Goal: Task Accomplishment & Management: Complete application form

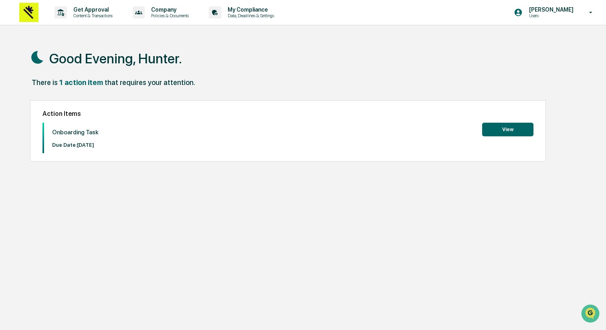
click at [511, 130] on button "View" at bounding box center [508, 130] width 51 height 14
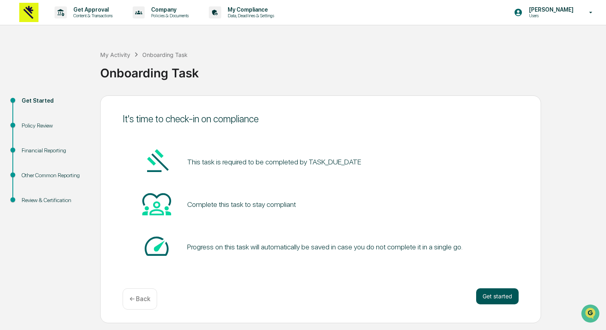
click at [486, 296] on button "Get started" at bounding box center [497, 296] width 43 height 16
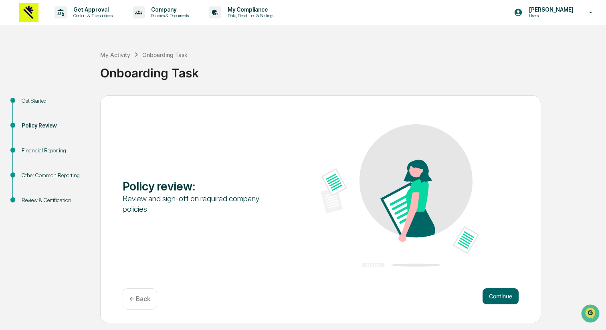
click at [232, 203] on div "Review and sign-off on required company policies." at bounding box center [202, 203] width 158 height 21
click at [500, 298] on button "Continue" at bounding box center [501, 296] width 36 height 16
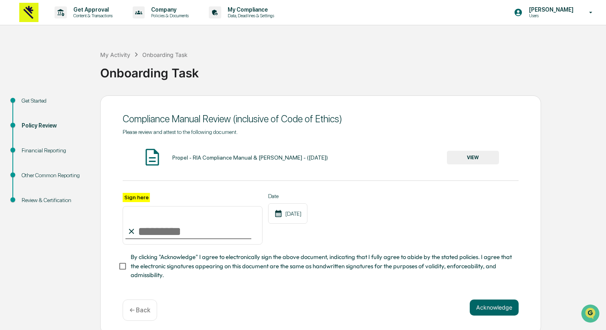
click at [198, 226] on input "Sign here" at bounding box center [193, 225] width 140 height 39
type input "**********"
click at [361, 235] on div "**********" at bounding box center [321, 219] width 396 height 52
click at [502, 304] on button "Acknowledge" at bounding box center [494, 308] width 49 height 16
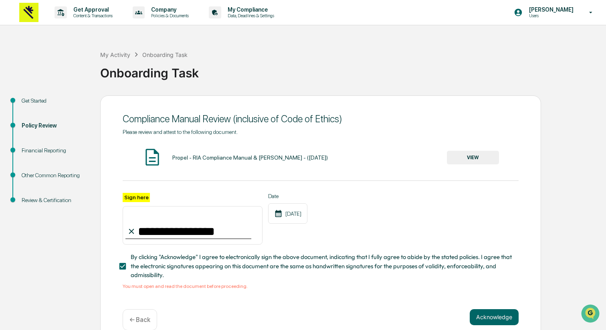
click at [468, 152] on button "VIEW" at bounding box center [473, 158] width 52 height 14
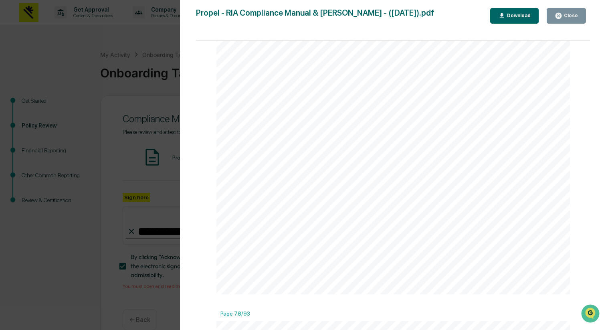
scroll to position [39727, 0]
click at [561, 17] on icon "button" at bounding box center [559, 16] width 6 height 6
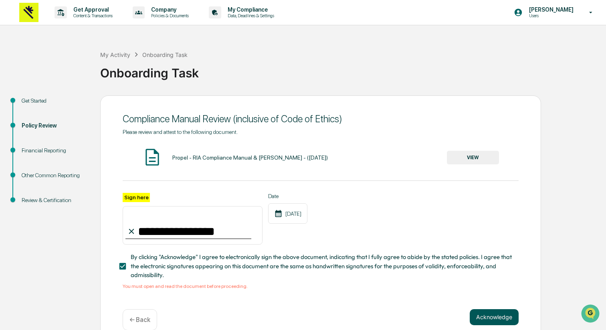
click at [483, 313] on button "Acknowledge" at bounding box center [494, 317] width 49 height 16
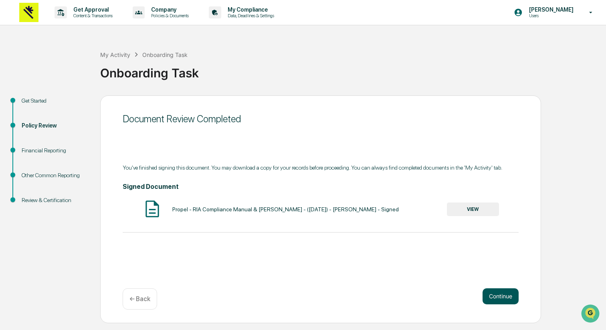
click at [496, 297] on button "Continue" at bounding box center [501, 296] width 36 height 16
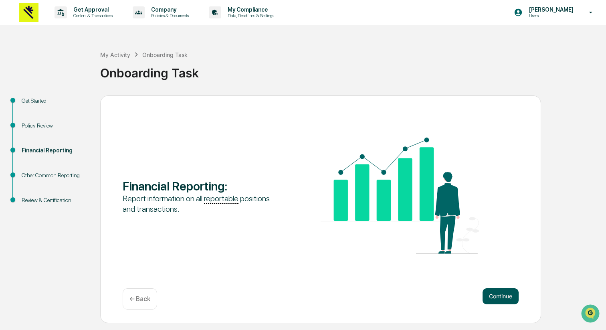
click at [496, 297] on button "Continue" at bounding box center [501, 296] width 36 height 16
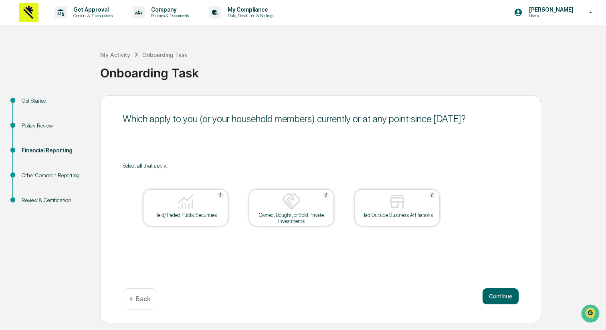
click at [223, 211] on div at bounding box center [186, 202] width 80 height 20
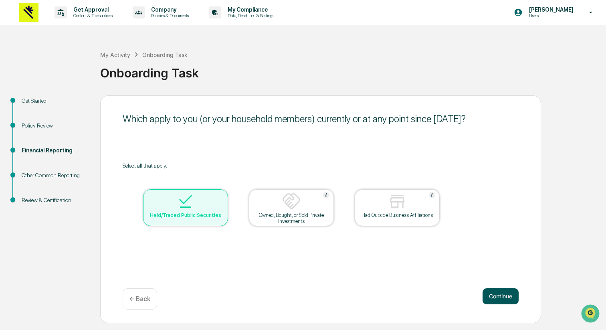
click at [494, 296] on button "Continue" at bounding box center [501, 296] width 36 height 16
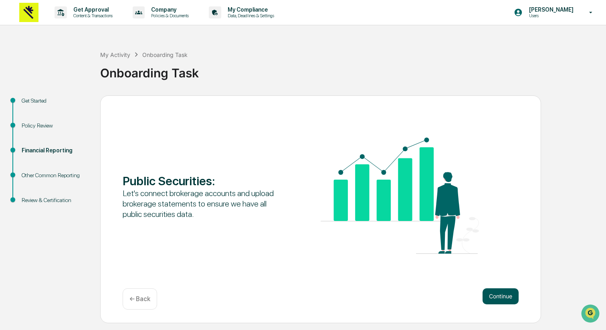
click at [488, 289] on button "Continue" at bounding box center [501, 296] width 36 height 16
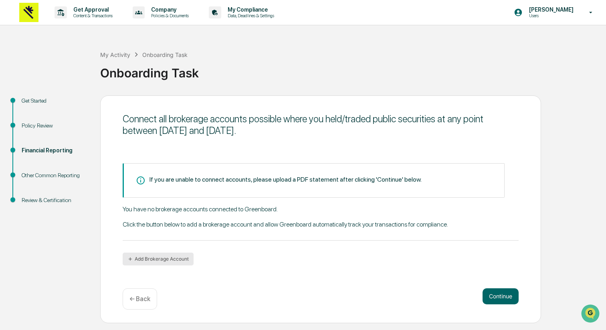
click at [157, 259] on button "Add Brokerage Account" at bounding box center [158, 259] width 71 height 13
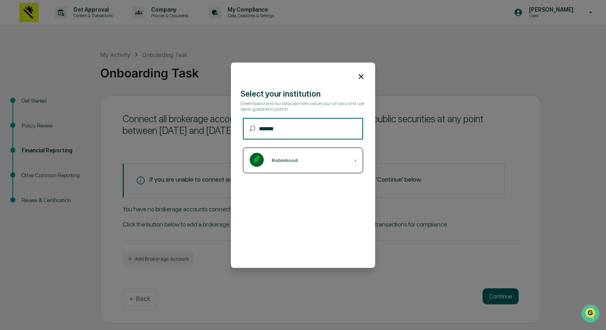
type input "*******"
click at [314, 150] on div "Robinhood ›" at bounding box center [303, 161] width 120 height 26
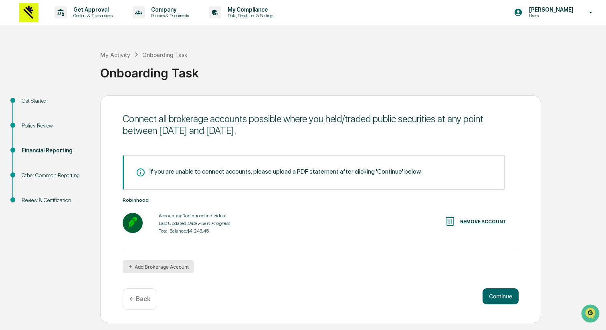
click at [152, 269] on button "Add Brokerage Account" at bounding box center [158, 266] width 71 height 13
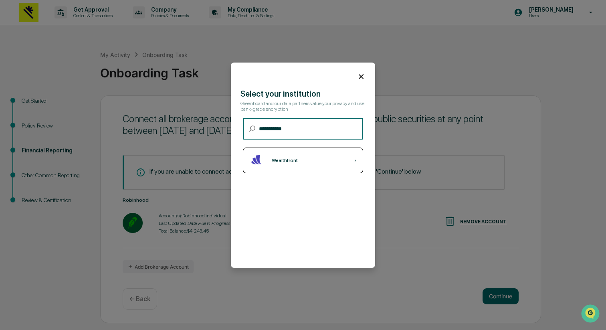
type input "**********"
click at [323, 158] on div "Wealthfront ›" at bounding box center [303, 161] width 120 height 26
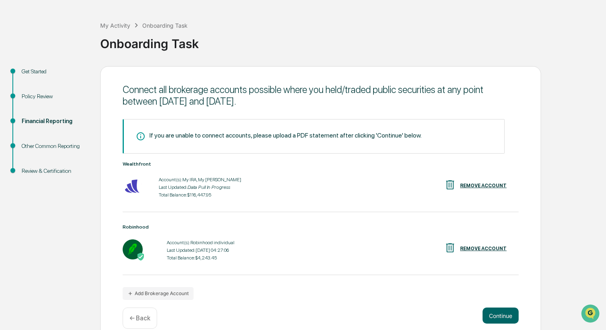
scroll to position [41, 0]
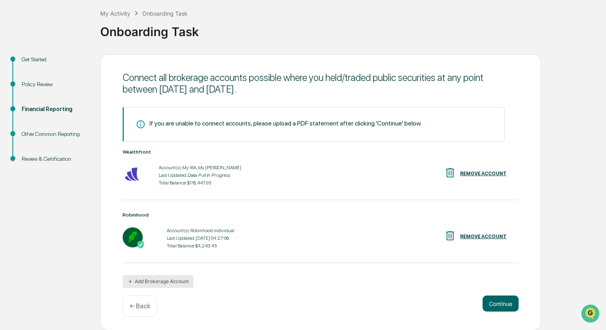
click at [168, 284] on button "Add Brokerage Account" at bounding box center [158, 281] width 71 height 13
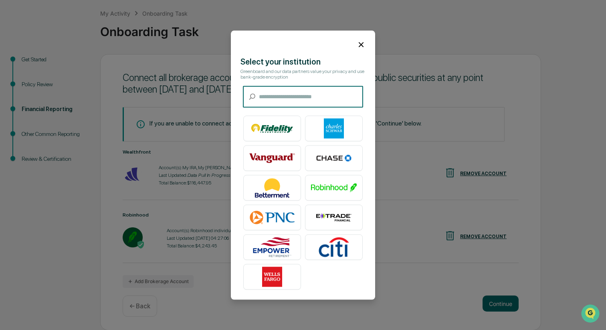
click at [276, 233] on table at bounding box center [303, 202] width 127 height 181
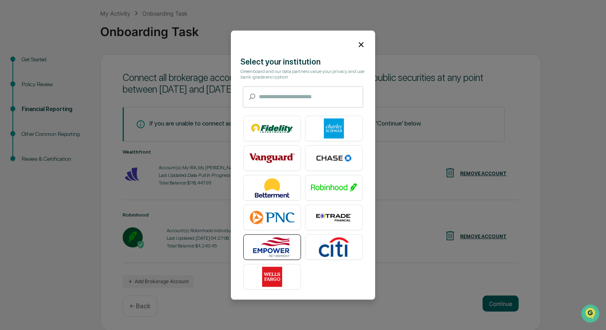
click at [280, 248] on img at bounding box center [272, 247] width 46 height 20
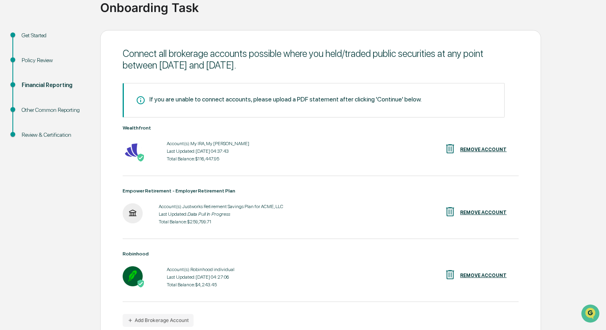
scroll to position [104, 0]
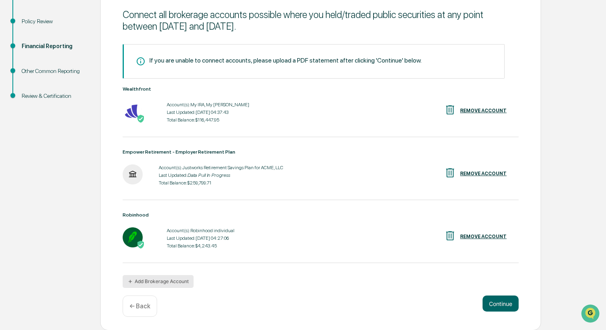
click at [172, 278] on button "Add Brokerage Account" at bounding box center [158, 281] width 71 height 13
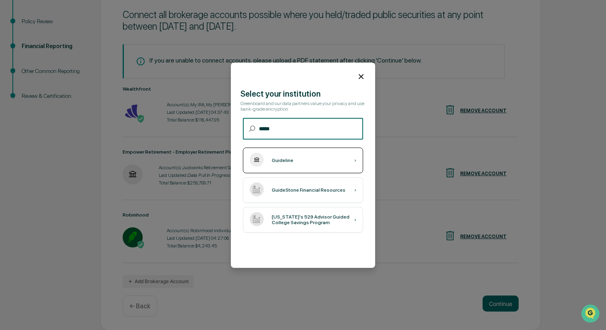
type input "*****"
click at [311, 161] on div "Guideline ›" at bounding box center [303, 161] width 120 height 26
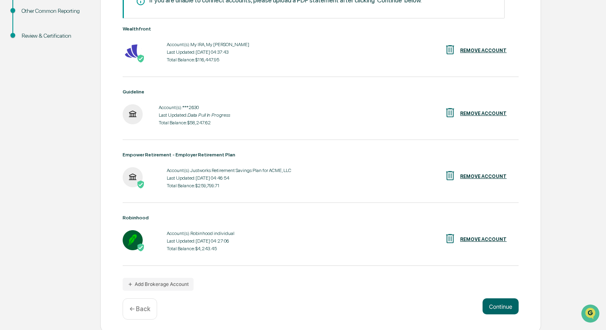
scroll to position [167, 0]
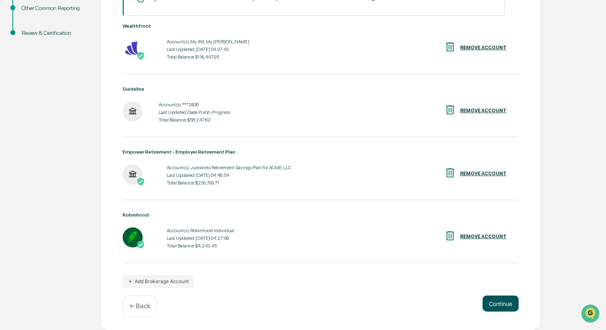
click at [488, 300] on button "Continue" at bounding box center [501, 304] width 36 height 16
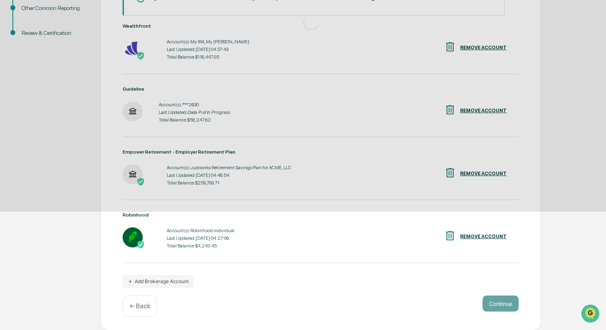
scroll to position [0, 0]
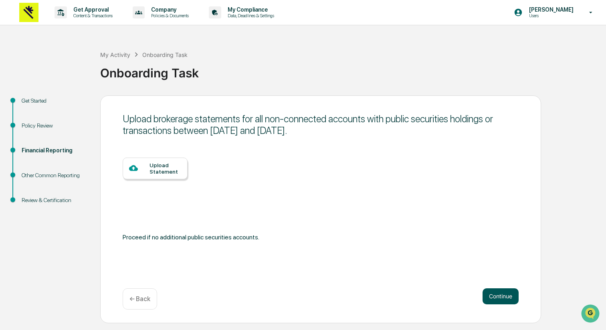
click at [491, 292] on button "Continue" at bounding box center [501, 296] width 36 height 16
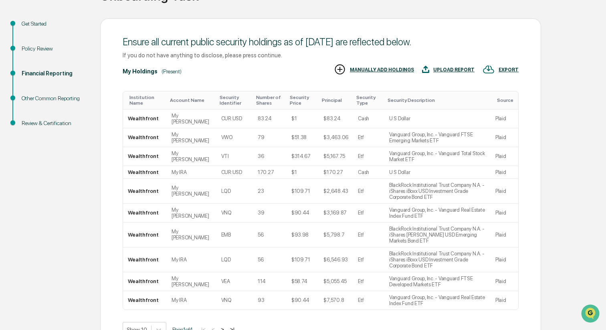
scroll to position [127, 0]
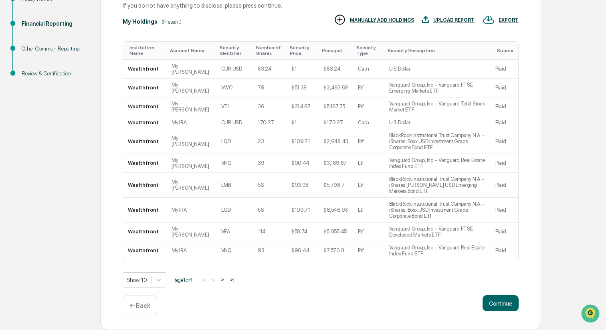
click at [227, 279] on button ">" at bounding box center [223, 279] width 8 height 7
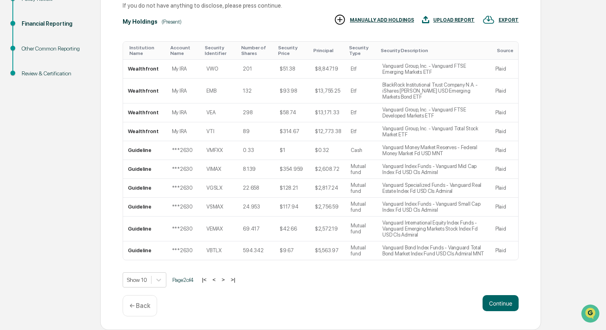
click at [232, 279] on div "Show 10 Page 2 of 4 |< < > >|" at bounding box center [321, 279] width 396 height 15
click at [227, 283] on button ">" at bounding box center [223, 279] width 8 height 7
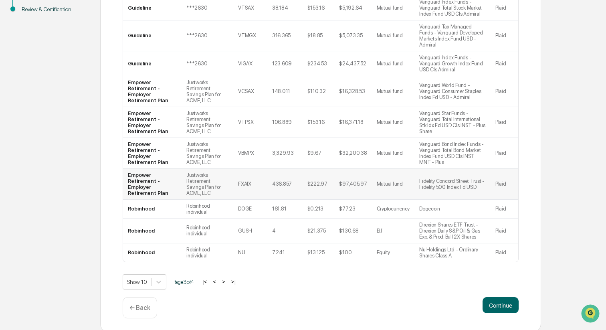
scroll to position [199, 0]
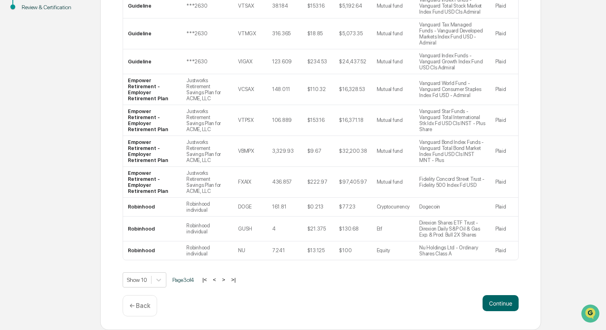
click at [228, 280] on button ">" at bounding box center [224, 279] width 8 height 7
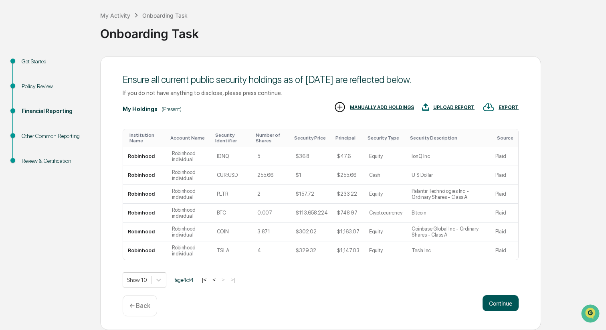
click at [505, 301] on button "Continue" at bounding box center [501, 303] width 36 height 16
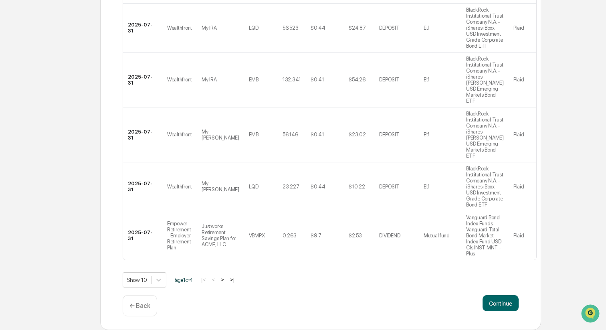
scroll to position [457, 0]
click at [493, 302] on button "Continue" at bounding box center [501, 303] width 36 height 16
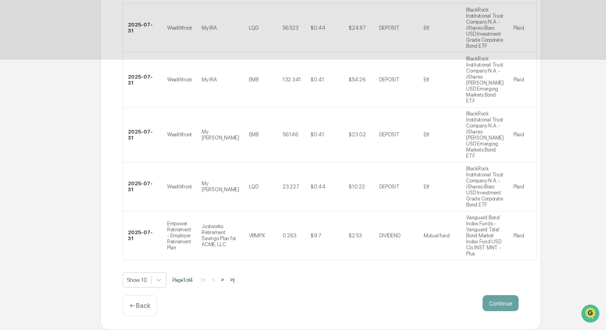
scroll to position [0, 0]
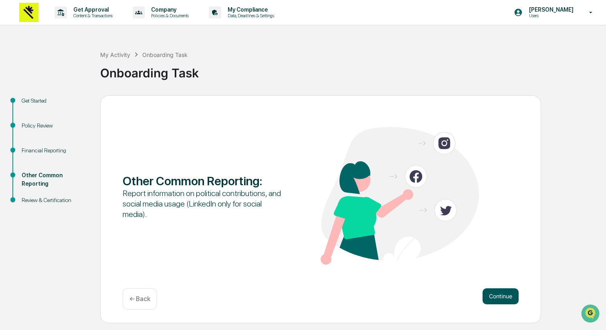
click at [502, 299] on button "Continue" at bounding box center [501, 296] width 36 height 16
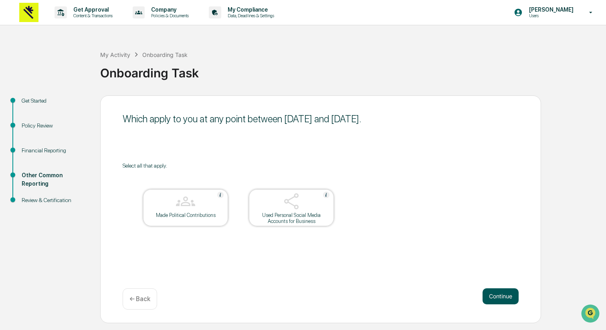
click at [495, 291] on button "Continue" at bounding box center [501, 296] width 36 height 16
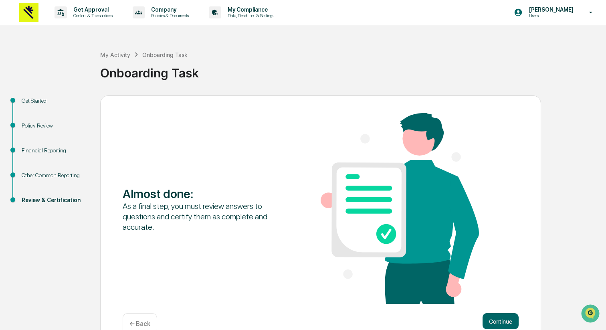
scroll to position [18, 0]
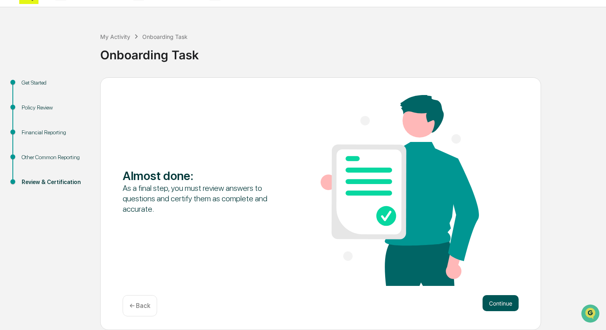
click at [509, 304] on button "Continue" at bounding box center [501, 303] width 36 height 16
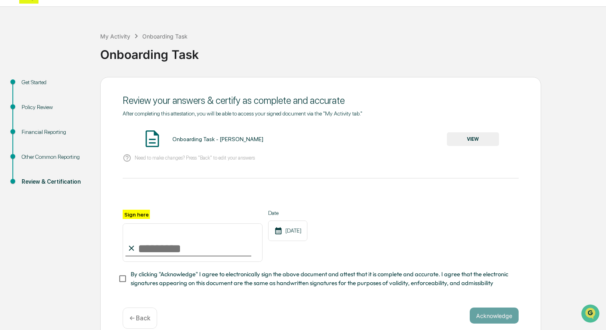
click at [183, 243] on input "Sign here" at bounding box center [193, 242] width 140 height 39
type input "**********"
click at [349, 229] on div "**********" at bounding box center [321, 236] width 396 height 52
click at [494, 312] on button "Acknowledge" at bounding box center [494, 316] width 49 height 16
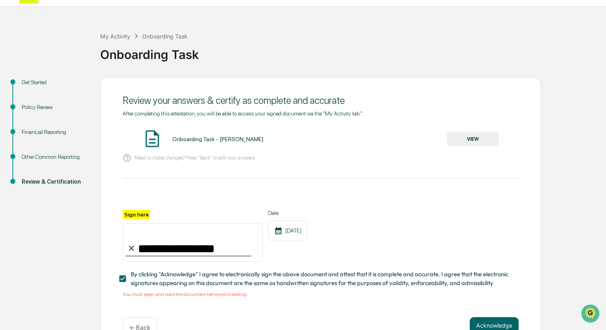
scroll to position [40, 0]
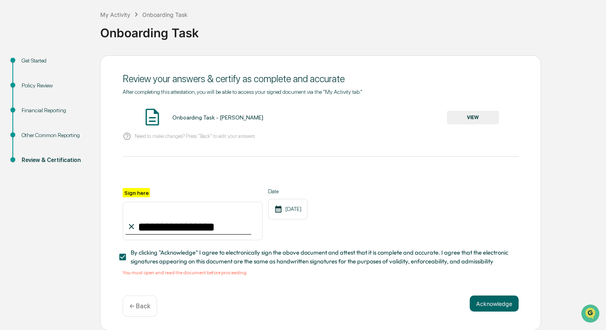
click at [462, 119] on button "VIEW" at bounding box center [473, 118] width 52 height 14
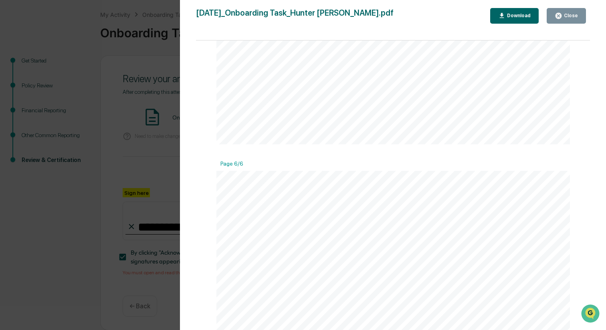
scroll to position [2510, 0]
click at [562, 15] on icon "button" at bounding box center [559, 16] width 6 height 6
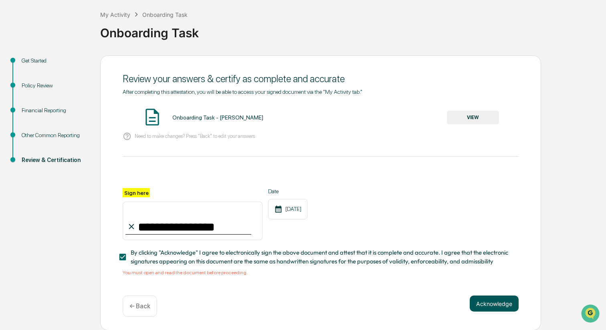
click at [505, 303] on button "Acknowledge" at bounding box center [494, 304] width 49 height 16
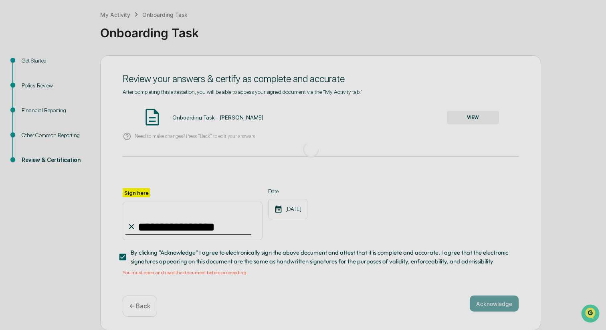
scroll to position [0, 0]
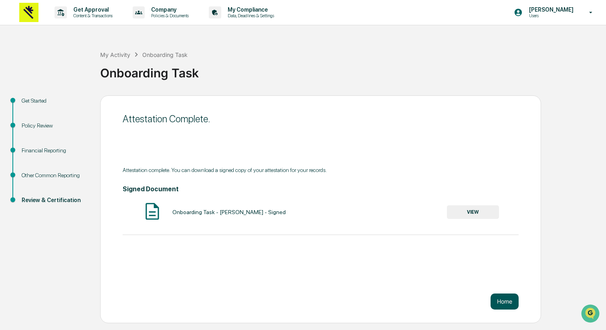
click at [504, 302] on button "Home" at bounding box center [505, 302] width 28 height 16
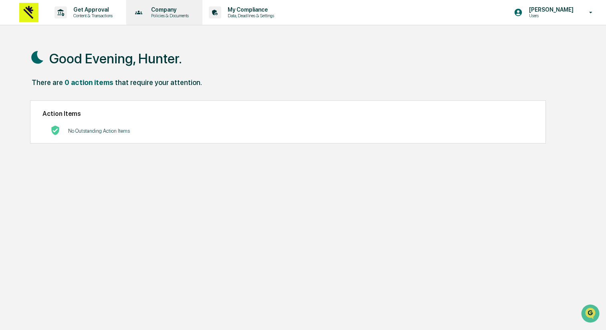
click at [175, 22] on div "Company Policies & Documents" at bounding box center [164, 12] width 69 height 25
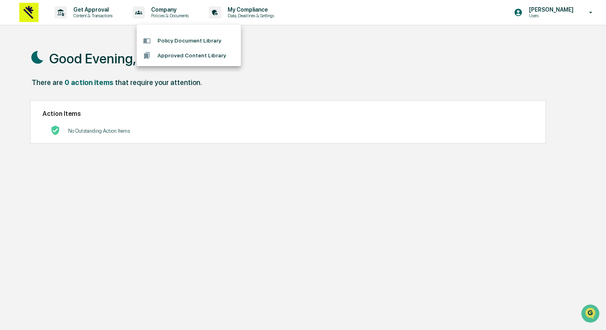
click at [265, 12] on div at bounding box center [303, 165] width 606 height 330
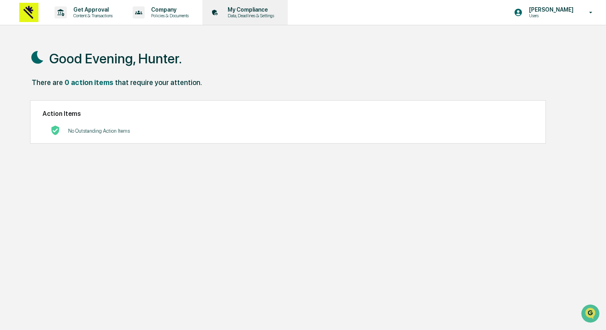
click at [278, 11] on p "My Compliance" at bounding box center [249, 9] width 57 height 6
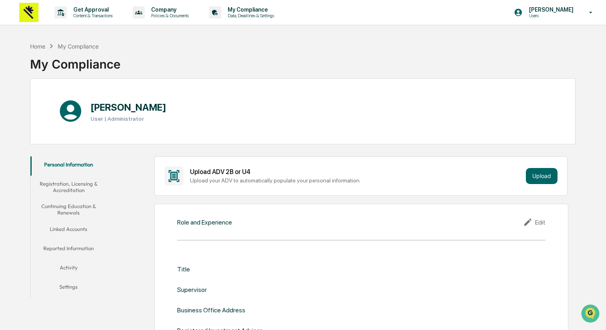
click at [535, 222] on div "Edit" at bounding box center [534, 222] width 22 height 10
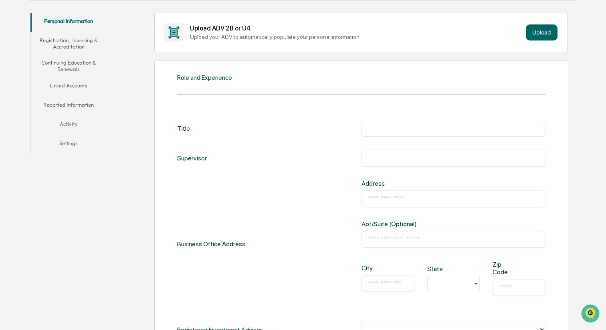
scroll to position [144, 0]
click at [378, 127] on input "text" at bounding box center [454, 128] width 172 height 8
type input "********"
click at [395, 157] on input "text" at bounding box center [454, 157] width 172 height 8
type input "**********"
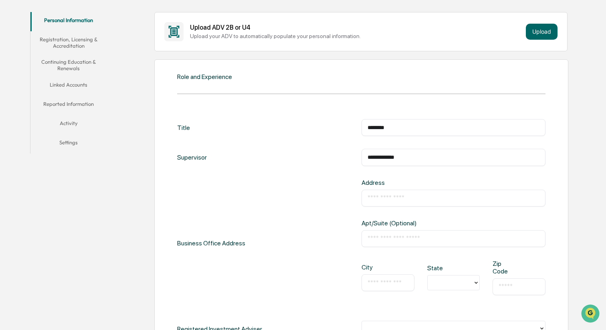
click at [402, 201] on input "text" at bounding box center [454, 198] width 172 height 8
type input "**********"
type input "*"
type input "**"
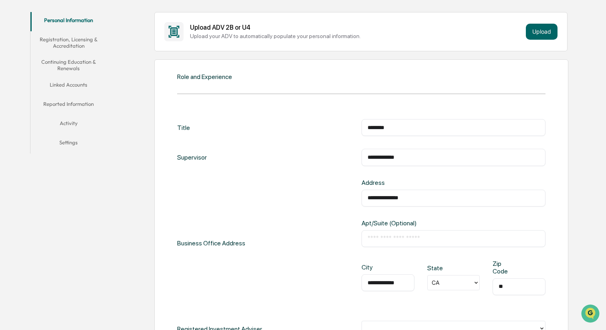
type input "**"
click at [381, 198] on input "**********" at bounding box center [454, 198] width 172 height 8
click at [415, 199] on input "**********" at bounding box center [454, 198] width 172 height 8
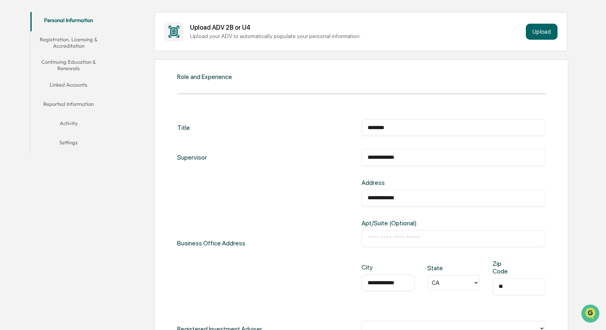
click at [415, 199] on input "**********" at bounding box center [454, 198] width 172 height 8
type input "**********"
type input "*****"
click at [318, 233] on div "**********" at bounding box center [361, 243] width 369 height 129
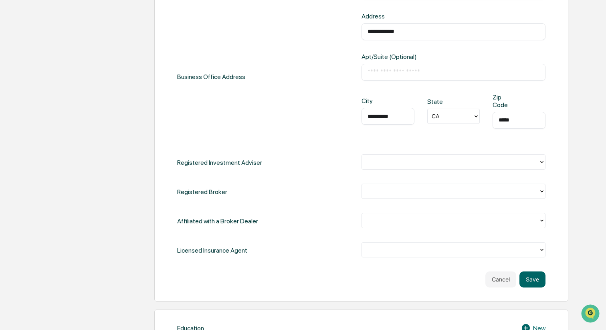
scroll to position [320, 0]
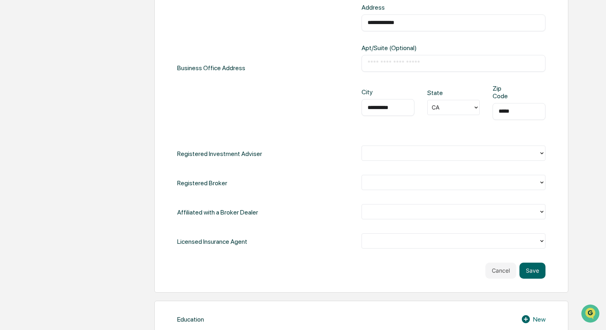
click at [379, 154] on div at bounding box center [450, 152] width 169 height 9
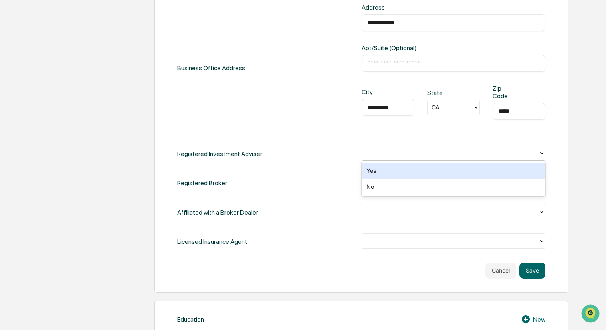
click at [380, 171] on div "Yes" at bounding box center [454, 171] width 184 height 16
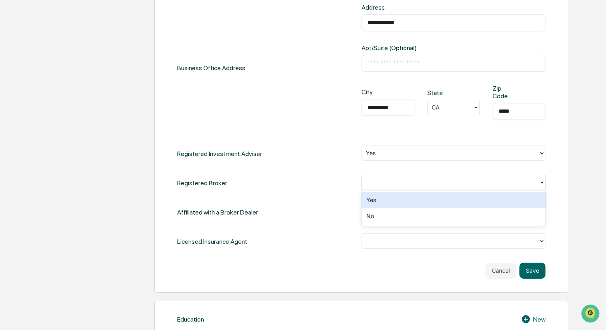
click at [379, 179] on div at bounding box center [450, 182] width 169 height 9
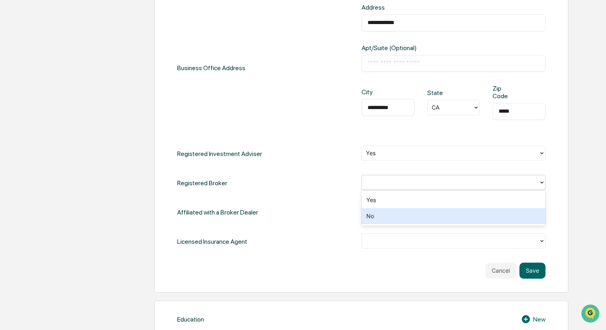
click at [384, 214] on div "No" at bounding box center [454, 216] width 184 height 16
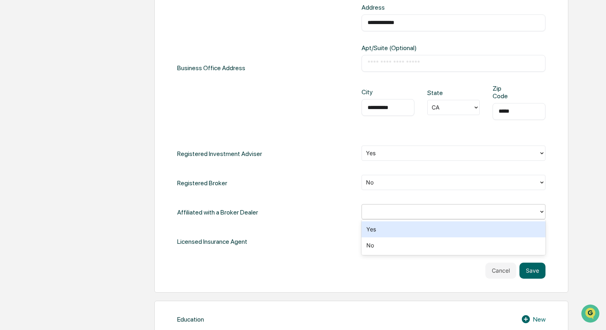
click at [384, 211] on div at bounding box center [450, 211] width 169 height 9
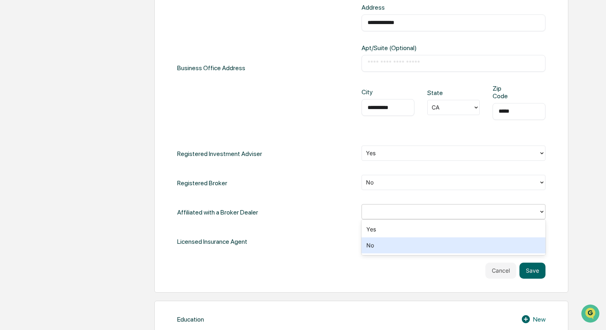
click at [383, 244] on div "No" at bounding box center [454, 245] width 184 height 16
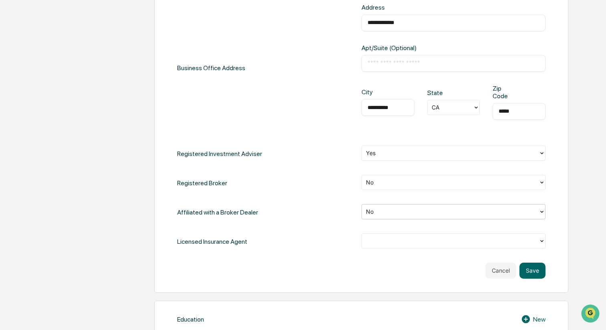
click at [392, 239] on div at bounding box center [450, 240] width 169 height 9
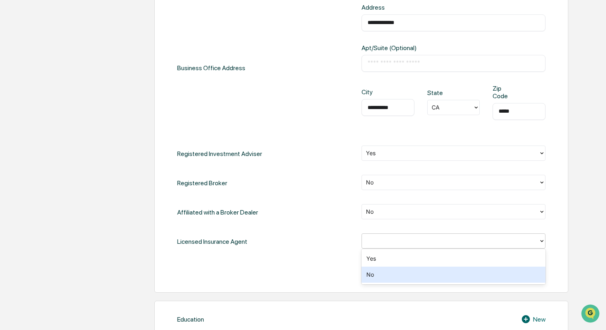
click at [393, 277] on div "No" at bounding box center [454, 275] width 184 height 16
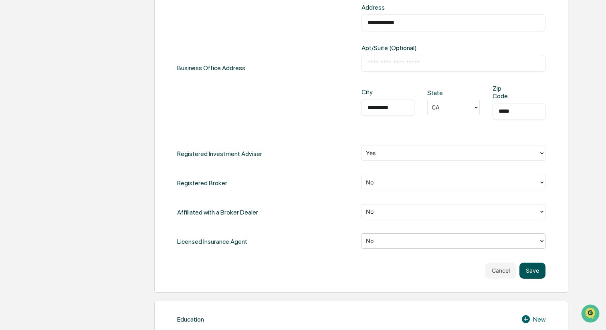
click at [532, 271] on button "Save" at bounding box center [533, 271] width 26 height 16
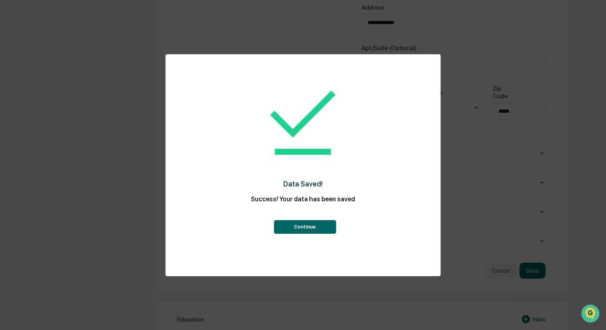
click at [322, 234] on div "Data Saved! Success! Your data has been saved Continue" at bounding box center [303, 155] width 243 height 184
click at [323, 229] on button "Continue" at bounding box center [305, 227] width 62 height 14
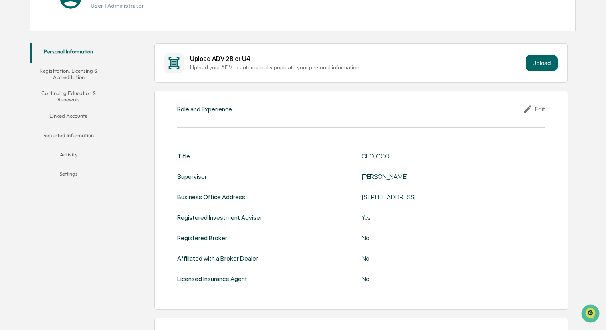
scroll to position [97, 0]
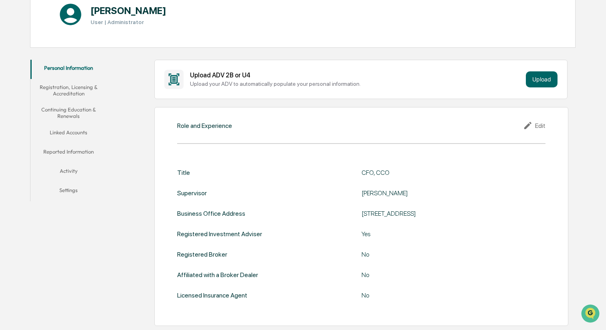
click at [532, 124] on icon at bounding box center [529, 126] width 12 height 10
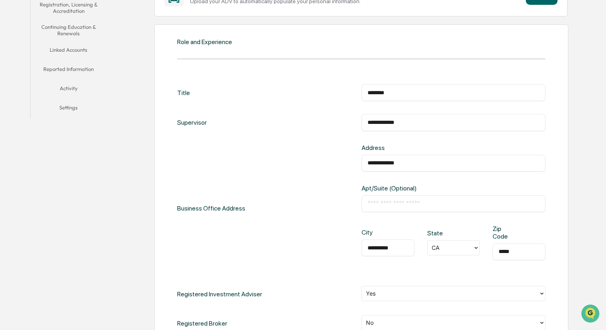
scroll to position [262, 0]
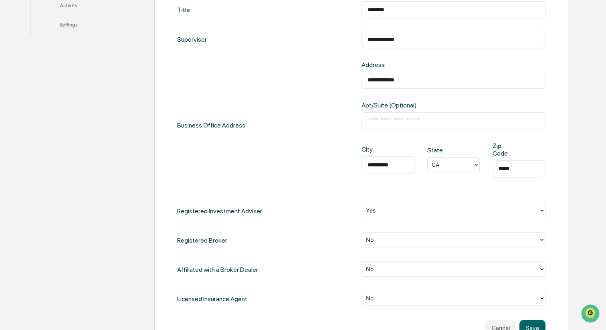
click at [395, 210] on div at bounding box center [450, 210] width 169 height 9
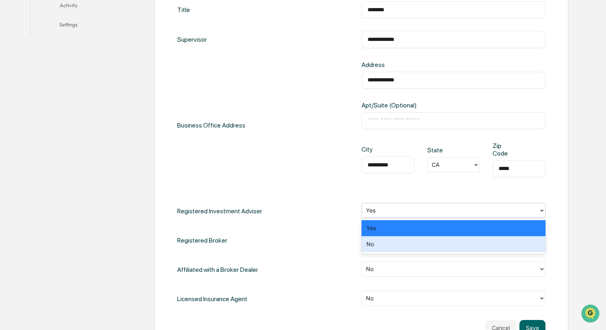
click at [389, 243] on div "No" at bounding box center [454, 244] width 184 height 16
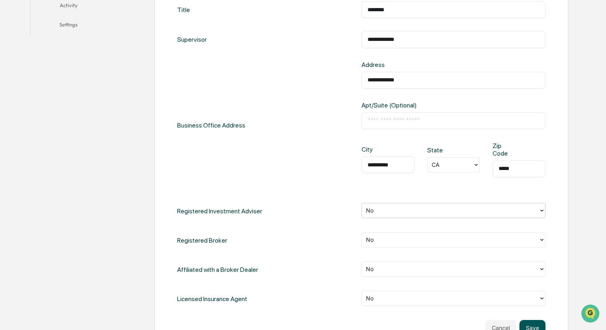
click at [536, 325] on button "Save" at bounding box center [533, 328] width 26 height 16
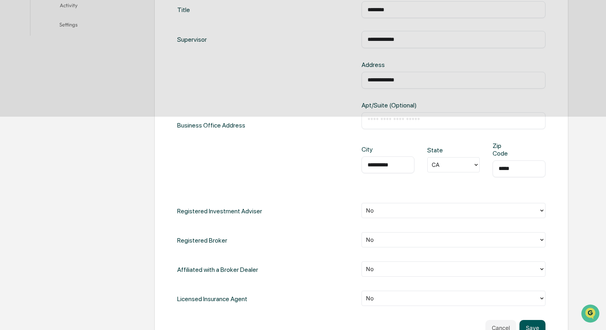
scroll to position [268, 0]
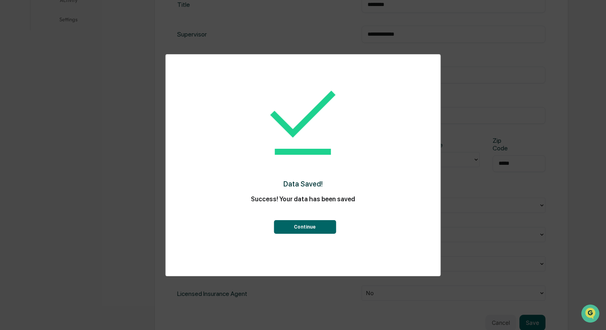
click at [324, 224] on button "Continue" at bounding box center [305, 227] width 62 height 14
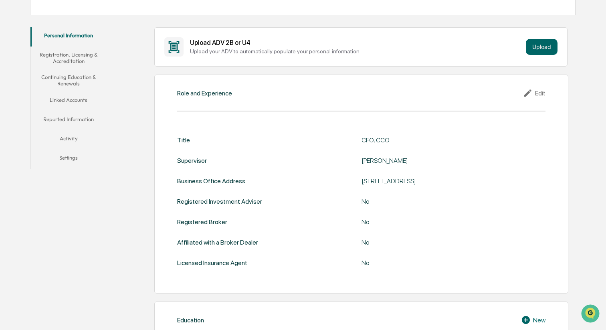
scroll to position [0, 0]
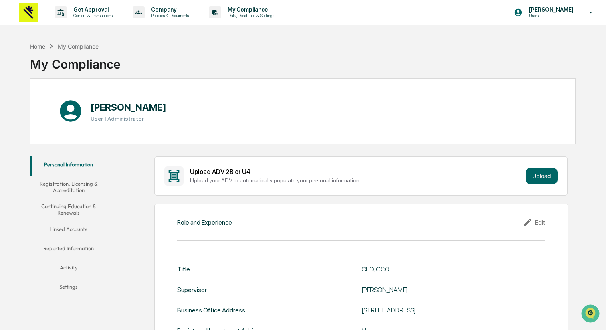
click at [68, 188] on button "Registration, Licensing & Accreditation" at bounding box center [68, 187] width 76 height 23
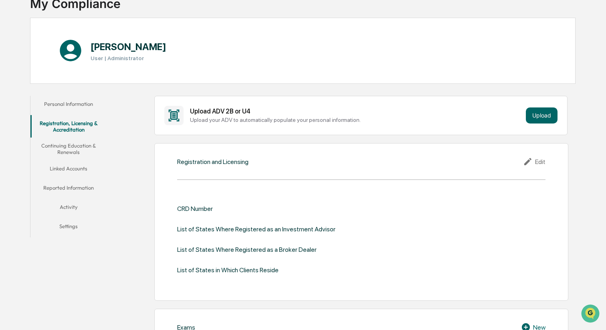
scroll to position [59, 0]
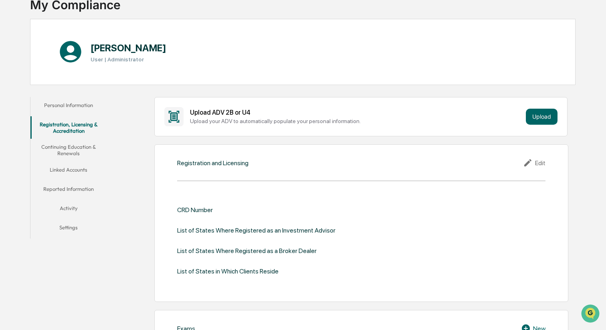
click at [75, 174] on button "Linked Accounts" at bounding box center [68, 171] width 76 height 19
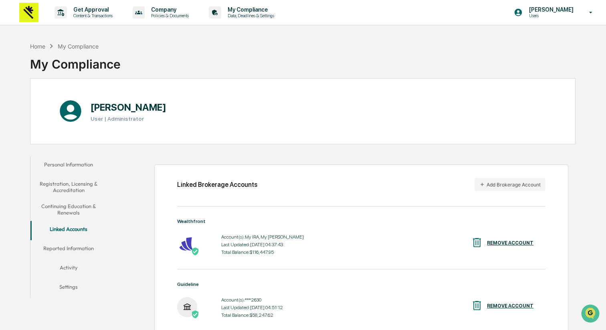
click at [82, 251] on button "Reported Information" at bounding box center [68, 249] width 76 height 19
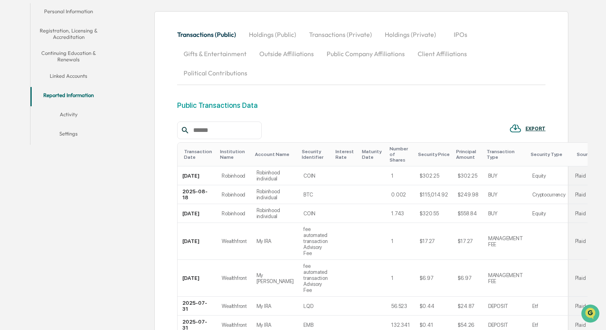
scroll to position [155, 0]
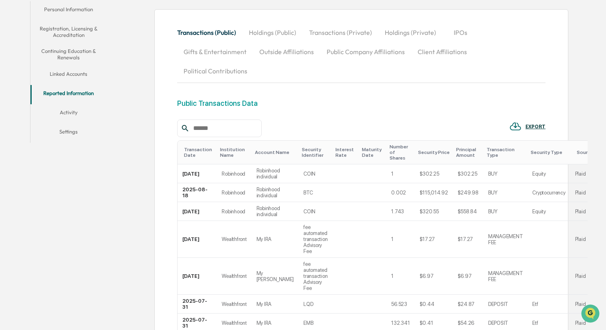
click at [79, 111] on button "Activity" at bounding box center [68, 113] width 76 height 19
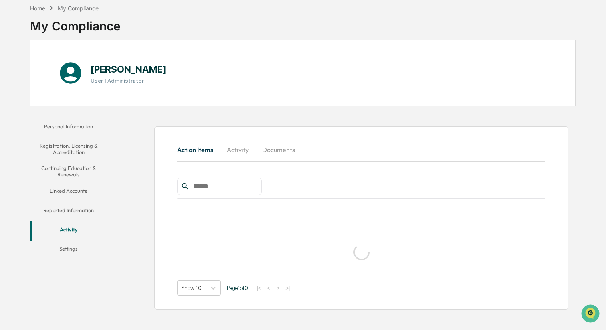
scroll to position [38, 0]
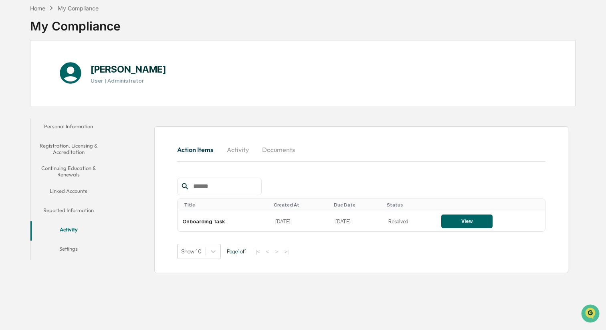
click at [71, 247] on button "Settings" at bounding box center [68, 250] width 76 height 19
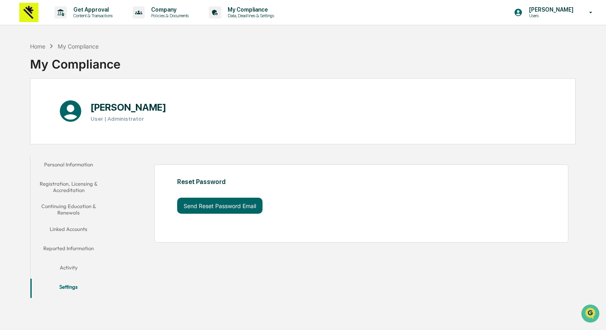
click at [88, 165] on button "Personal Information" at bounding box center [68, 165] width 76 height 19
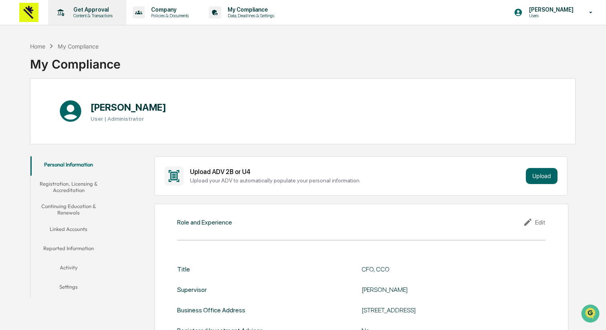
click at [99, 16] on p "Content & Transactions" at bounding box center [92, 16] width 50 height 6
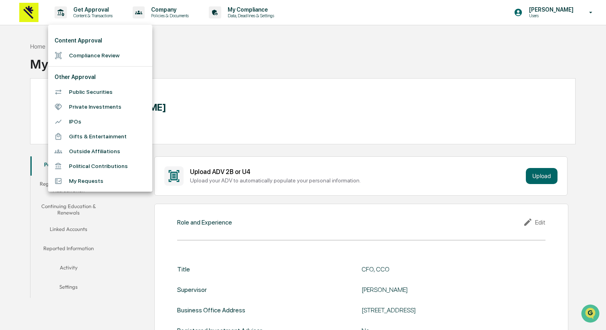
click at [209, 65] on div at bounding box center [303, 165] width 606 height 330
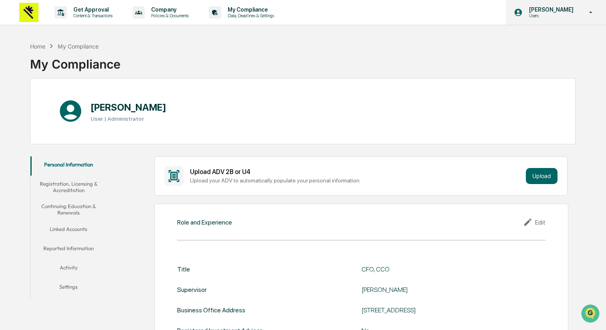
click at [597, 12] on icon at bounding box center [591, 13] width 14 height 8
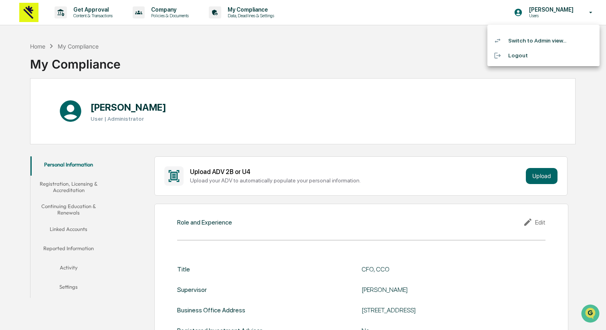
click at [517, 53] on li "Logout" at bounding box center [544, 55] width 112 height 15
